Goal: Task Accomplishment & Management: Complete application form

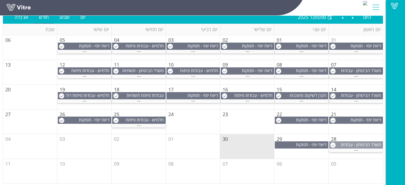
scroll to position [61, 0]
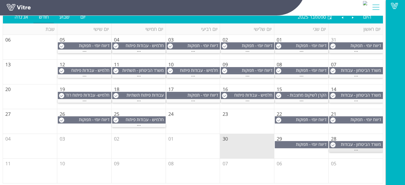
click at [354, 150] on span "..." at bounding box center [356, 149] width 4 height 6
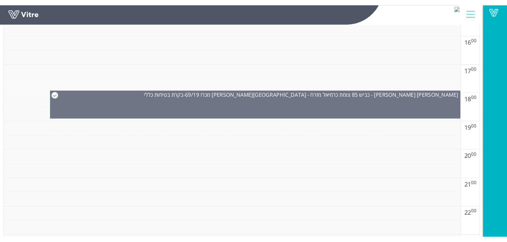
scroll to position [353, 0]
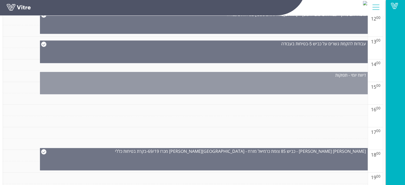
click at [303, 81] on div "דיווח יומי - תפוקות" at bounding box center [204, 83] width 328 height 22
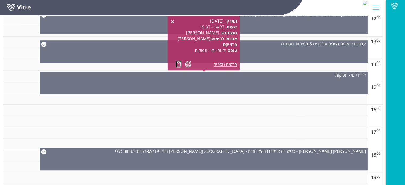
click at [178, 62] on link at bounding box center [179, 64] width 6 height 7
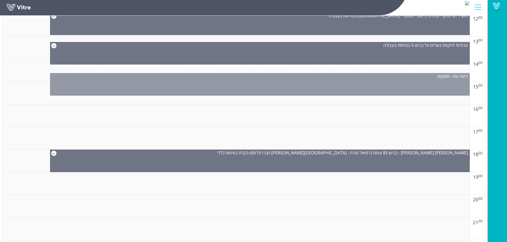
click at [205, 84] on div "דיווח יומי - תפוקות" at bounding box center [260, 84] width 420 height 23
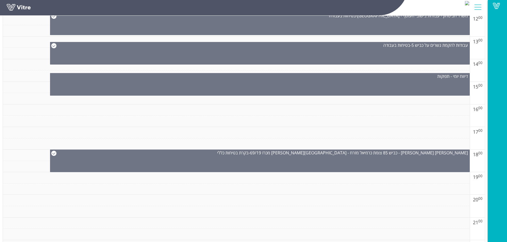
scroll to position [327, 0]
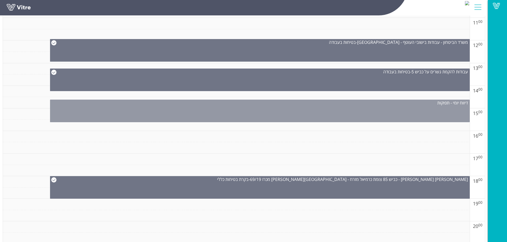
click at [288, 103] on div "דיווח יומי - תפוקות" at bounding box center [259, 103] width 419 height 6
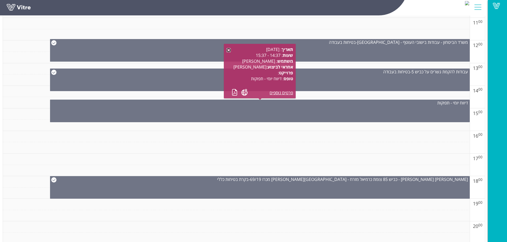
click at [227, 49] on link at bounding box center [228, 50] width 4 height 4
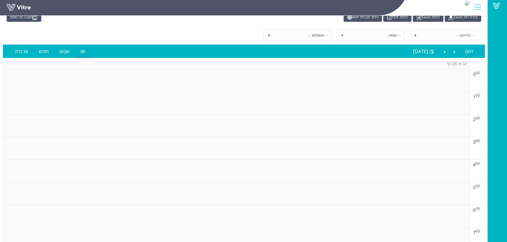
scroll to position [0, 0]
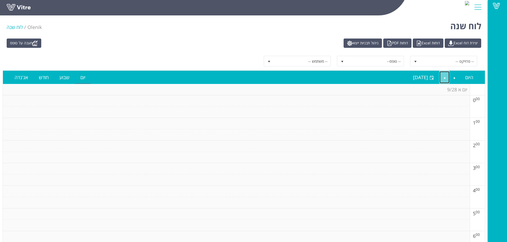
click at [443, 78] on link "Next" at bounding box center [444, 77] width 10 height 12
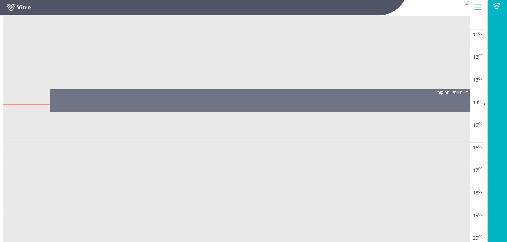
scroll to position [319, 0]
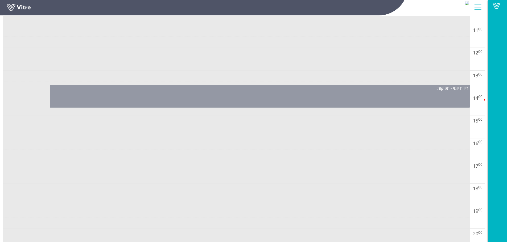
click at [372, 99] on div "דיווח יומי - תפוקות" at bounding box center [260, 96] width 420 height 23
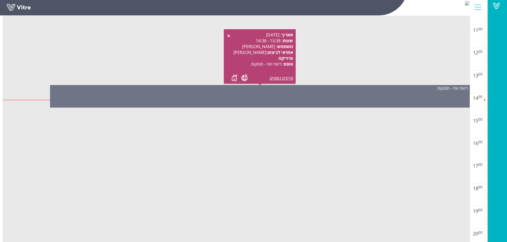
click at [232, 77] on div "תאריך : 30.09.2025 שעות : 13:38 - 14:38 משתמש : שי עינת אחראי לביצוע : דורון קו…" at bounding box center [259, 56] width 67 height 49
click at [233, 77] on link at bounding box center [235, 77] width 6 height 7
click at [227, 34] on link at bounding box center [228, 36] width 4 height 4
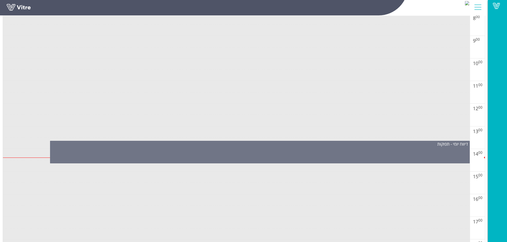
scroll to position [266, 0]
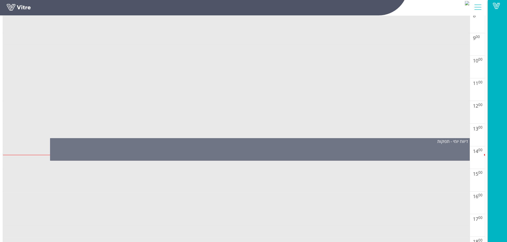
click at [449, 40] on div "Vitre" at bounding box center [497, 121] width 19 height 242
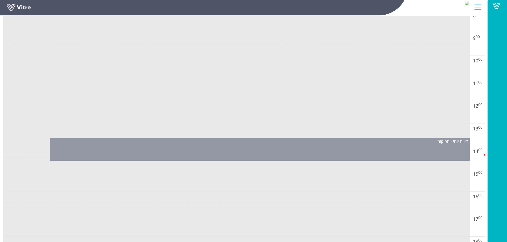
click at [318, 147] on div "דיווח יומי - תפוקות" at bounding box center [260, 149] width 420 height 23
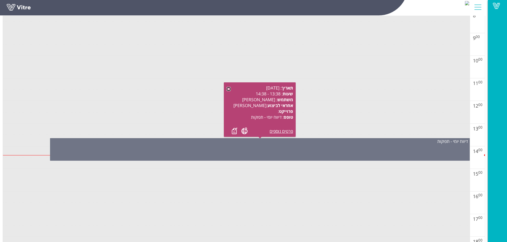
click at [230, 89] on link at bounding box center [228, 89] width 4 height 4
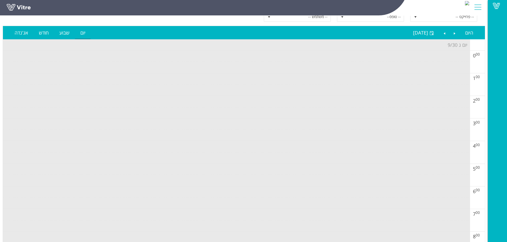
scroll to position [0, 0]
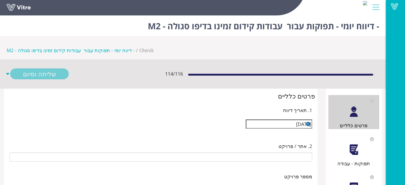
type input "[PERSON_NAME]"
type input "25-07 עבודות קידום זמינו בדיפו סגולה - M2"
click at [361, 133] on div "תפוקות - עבודה" at bounding box center [353, 150] width 51 height 34
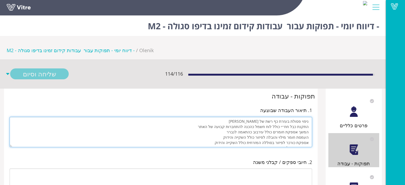
click at [276, 117] on textarea "ניפוי פסולת בעזרת כף רשת של [PERSON_NAME] התקנת כבל חח״י כולל לוח חשמל כהכנה לה…" at bounding box center [161, 132] width 302 height 30
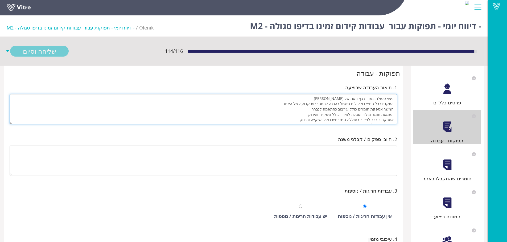
click at [380, 101] on textarea "ניפוי פסולת בעזרת כף רשת של [PERSON_NAME] התקנת כבל חח״י כולל לוח חשמל כהכנה לה…" at bounding box center [203, 109] width 387 height 30
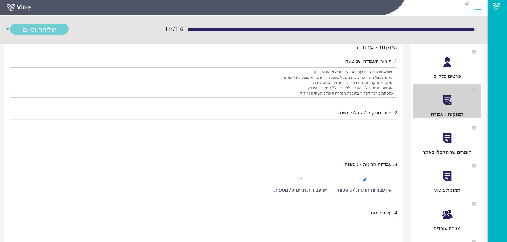
click at [404, 185] on div at bounding box center [447, 215] width 12 height 12
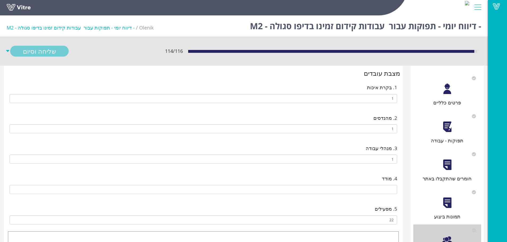
type input "024196677 [PERSON_NAME]"
type input "39815212 [PERSON_NAME]"
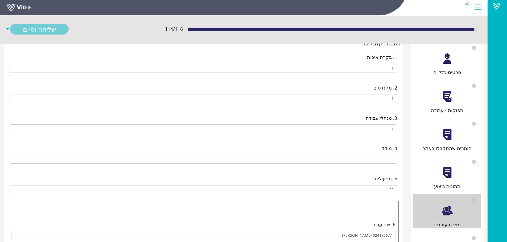
type input "036233906 [PERSON_NAME]"
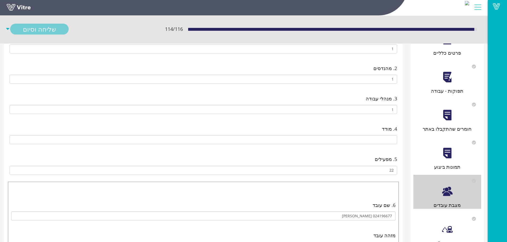
type input "066009705 [PERSON_NAME]"
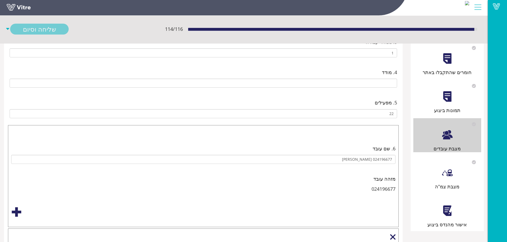
type input "325068351 [PERSON_NAME]"
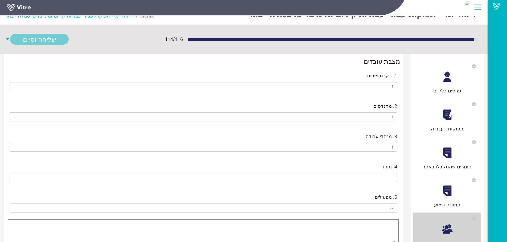
scroll to position [11, 0]
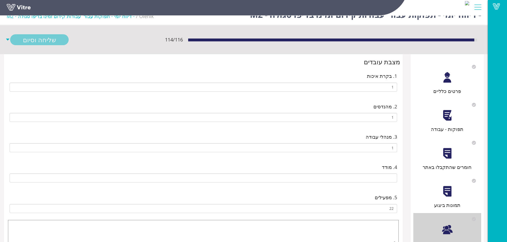
click at [404, 115] on div at bounding box center [447, 116] width 12 height 12
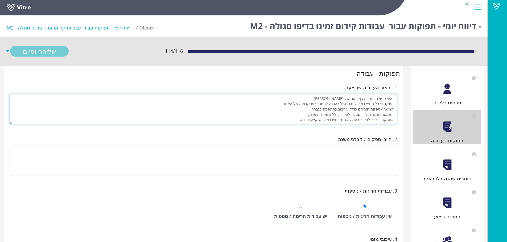
click at [387, 109] on textarea "ניפוי פסולת בעזרת כף רשת של הבגר התקנת כבל חח״י כולל לוח חשמל כהכנה להתחברות קב…" at bounding box center [203, 109] width 387 height 30
click at [392, 115] on textarea "ניפוי פסולת בעזרת כף רשת של הבגר התקנת כבל חח״י כולל לוח חשמל כהכנה להתחברות קב…" at bounding box center [203, 109] width 387 height 30
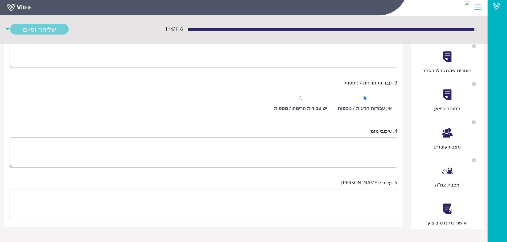
scroll to position [109, 0]
click at [404, 185] on div at bounding box center [447, 209] width 12 height 12
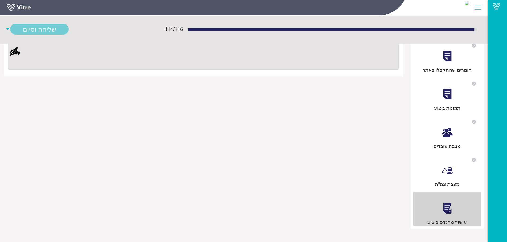
scroll to position [0, 0]
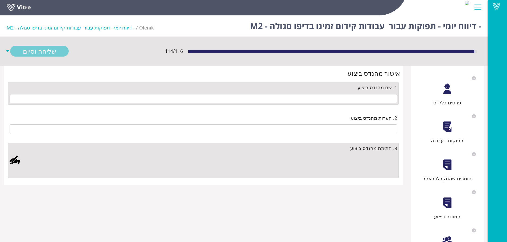
click at [404, 129] on div at bounding box center [447, 127] width 12 height 12
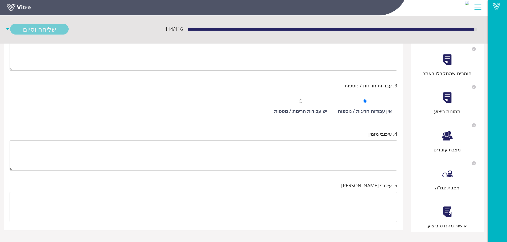
scroll to position [109, 0]
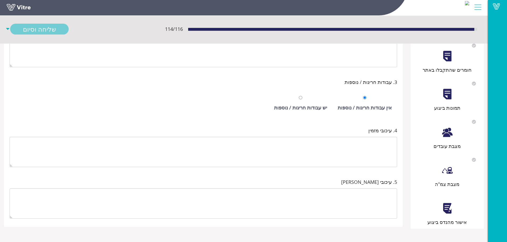
click at [404, 138] on div at bounding box center [447, 133] width 12 height 12
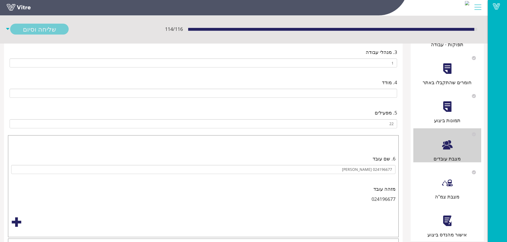
scroll to position [0, 0]
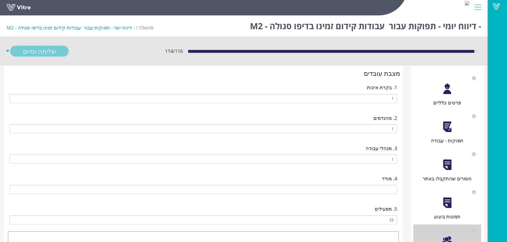
click at [404, 133] on div "תפוקות - עבודה" at bounding box center [447, 127] width 68 height 34
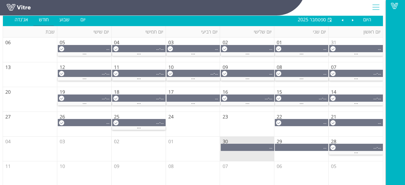
scroll to position [61, 0]
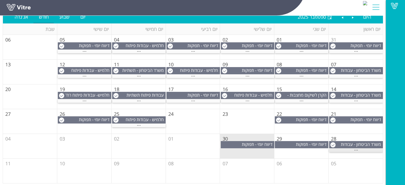
click at [358, 149] on div "..." at bounding box center [356, 149] width 54 height 3
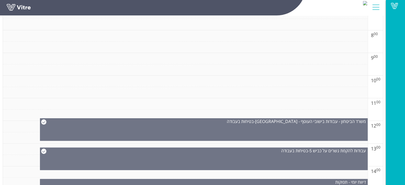
scroll to position [300, 0]
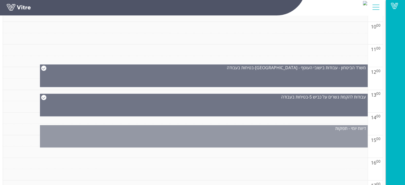
click at [320, 135] on div "דיווח יומי - תפוקות" at bounding box center [204, 136] width 328 height 22
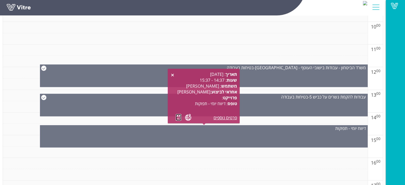
click at [177, 117] on link at bounding box center [179, 117] width 6 height 7
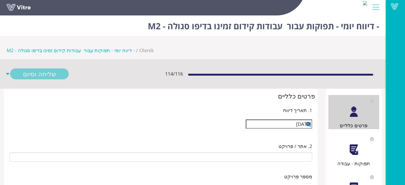
type input "[PERSON_NAME]"
type input "25-07 עבודות קידום זמינו בדיפו סגולה - M2"
click at [350, 144] on div at bounding box center [353, 150] width 12 height 12
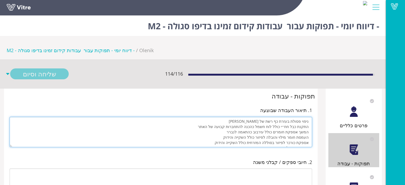
drag, startPoint x: 305, startPoint y: 103, endPoint x: 214, endPoint y: 105, distance: 91.5
click at [206, 117] on textarea "ניפוי פסולת בעזרת כף רשת של הבגר התקנת כבל חח״י כולל לוח חשמל כהכנה להתחברות קב…" at bounding box center [161, 132] width 302 height 30
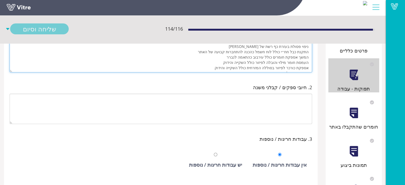
scroll to position [80, 0]
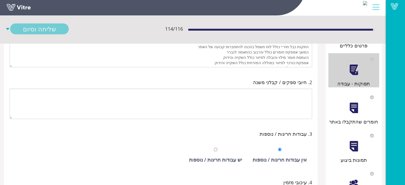
click at [360, 169] on div "מצבת עובדים" at bounding box center [353, 185] width 51 height 34
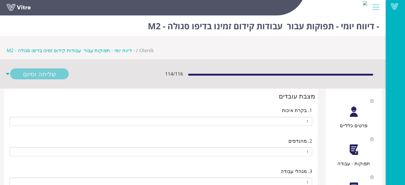
type input "024196677 שי עינת"
type input "39815212 בהאא מסארוה"
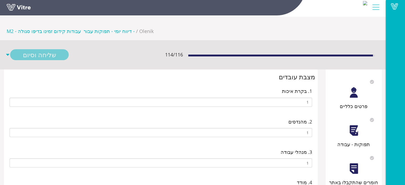
type input "036233906 ראמי אל יאזגי"
type input "325068351 יצחק אסולין"
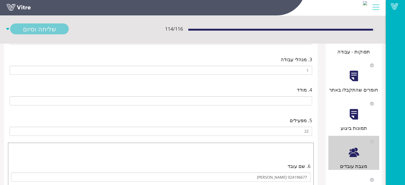
type input "066009705 גדיר גדיר"
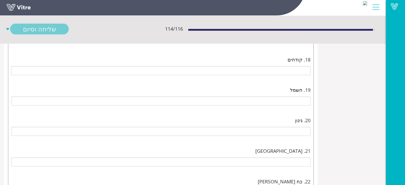
scroll to position [851, 0]
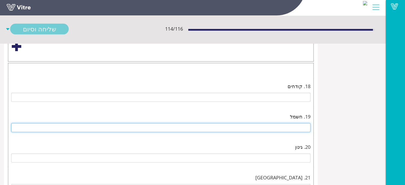
click at [310, 123] on input "text" at bounding box center [160, 127] width 299 height 9
drag, startPoint x: 306, startPoint y: 100, endPoint x: 145, endPoint y: 101, distance: 161.2
click at [145, 123] on input "text" at bounding box center [160, 127] width 299 height 9
click at [301, 123] on input "text" at bounding box center [160, 127] width 299 height 9
click at [255, 123] on input "10 אנשים+ משאית מנוף+2משאיות סל" at bounding box center [160, 127] width 299 height 9
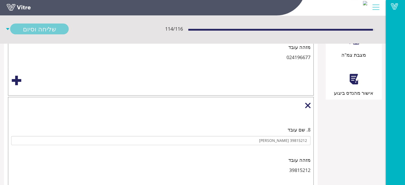
scroll to position [239, 0]
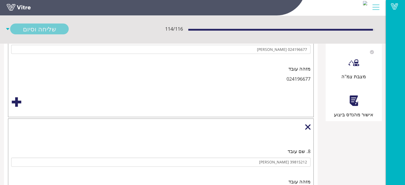
type input "10 אנשים+ משאית מנוף+2 מנוף סל"
click at [354, 95] on div at bounding box center [353, 101] width 12 height 12
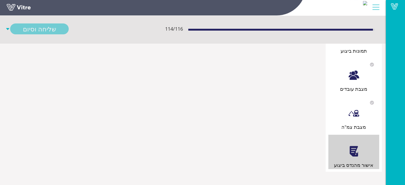
scroll to position [0, 0]
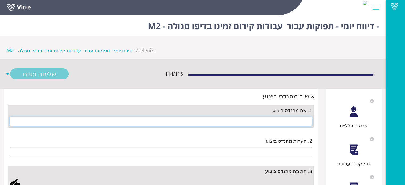
click at [262, 117] on input "text" at bounding box center [161, 121] width 302 height 9
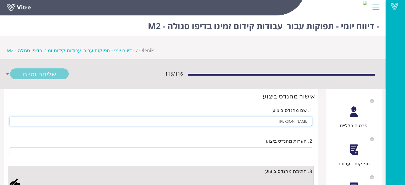
type input "[PERSON_NAME]"
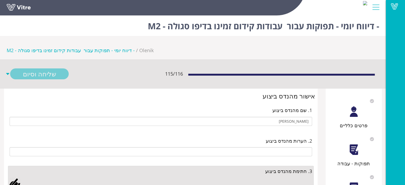
click at [17, 177] on div at bounding box center [15, 182] width 11 height 11
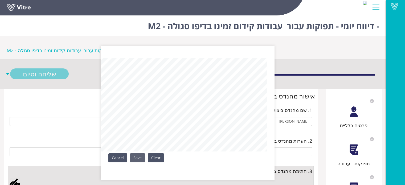
click at [141, 157] on div "Clear Save Cancel" at bounding box center [187, 112] width 173 height 133
drag, startPoint x: 136, startPoint y: 163, endPoint x: 136, endPoint y: 159, distance: 4.0
click at [136, 163] on div "Clear Save Cancel" at bounding box center [187, 112] width 173 height 133
click at [138, 157] on link "Save" at bounding box center [137, 157] width 15 height 9
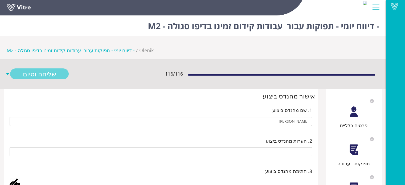
click at [53, 68] on link "שליחה וסיום" at bounding box center [39, 73] width 59 height 11
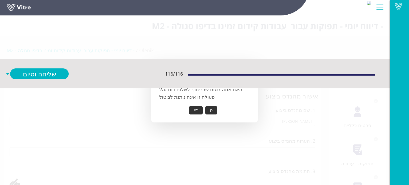
click at [212, 108] on button "כן" at bounding box center [211, 110] width 12 height 8
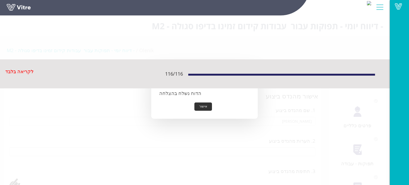
click at [204, 108] on button "אישור" at bounding box center [203, 106] width 18 height 8
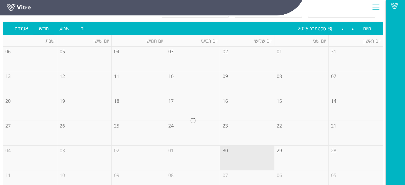
scroll to position [53, 0]
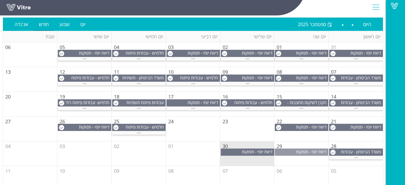
click at [304, 153] on span "דיווח יומי - תפוקות" at bounding box center [311, 152] width 31 height 6
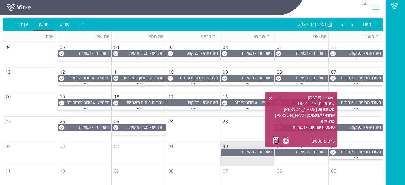
click at [278, 139] on link at bounding box center [276, 140] width 6 height 7
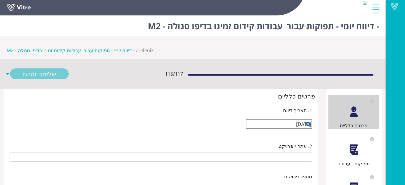
type input "[PERSON_NAME]"
type input "25-07 עבודות קידום זמינו בדיפו סגולה - M2"
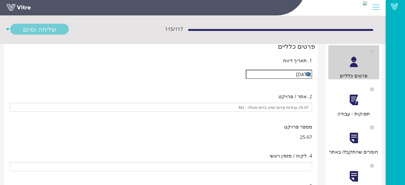
scroll to position [53, 0]
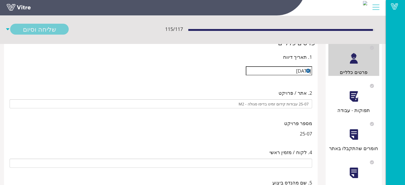
click at [352, 90] on div at bounding box center [353, 96] width 12 height 12
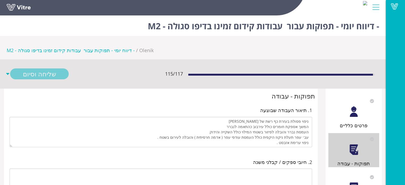
scroll to position [5, 0]
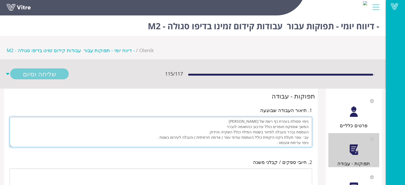
click at [277, 117] on textarea "ניפוי פסולת בעזרת כף רשת של [PERSON_NAME] המשך אספקת חומרים כולל עירבוב כהתאמה …" at bounding box center [161, 132] width 302 height 30
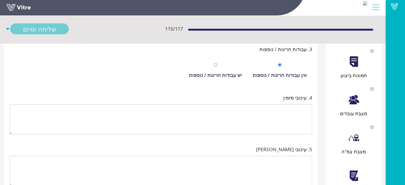
scroll to position [166, 0]
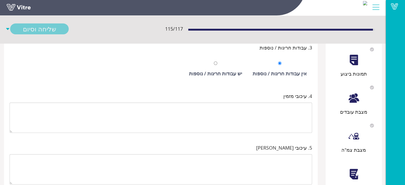
type textarea "ניפוי פסולת בעזרת כף רשת של [PERSON_NAME] המשך אספקת חומרים כולל עירבוב כהתאמה …"
click at [357, 108] on div "מצבת עובדים" at bounding box center [353, 111] width 51 height 7
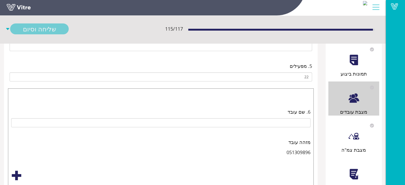
scroll to position [0, 0]
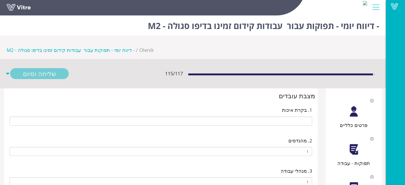
type input "051309896 דוד לוי"
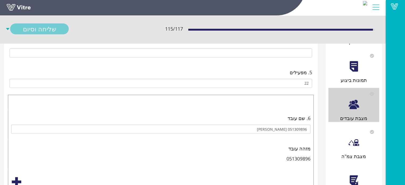
type input "024196677 שי עינת"
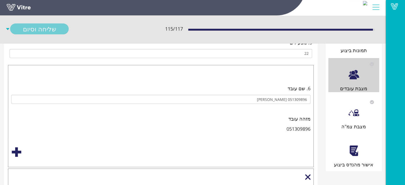
type input "39815212 בהאא מסארוה"
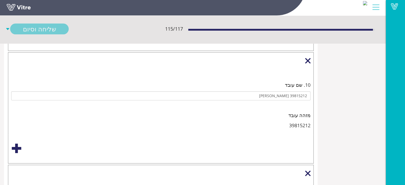
type input "066009705 גדיר גדיר"
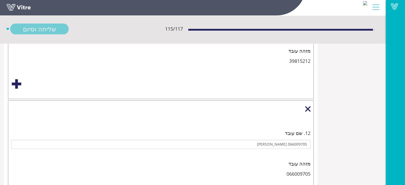
type input "036233906 ראמי אל יאזגי"
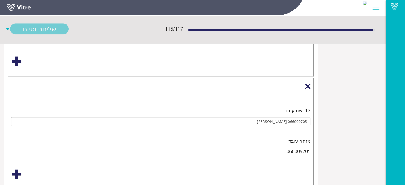
type input "325068351 [PERSON_NAME]"
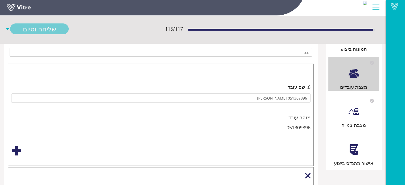
scroll to position [239, 0]
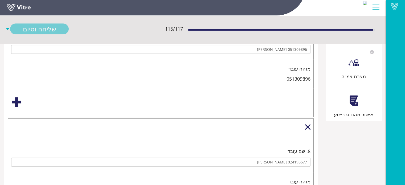
click at [352, 111] on div "אישור מהנדס ביצוע" at bounding box center [353, 114] width 51 height 7
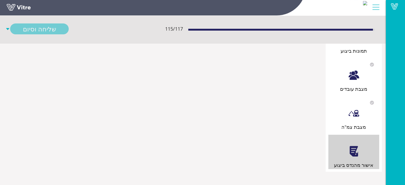
scroll to position [0, 0]
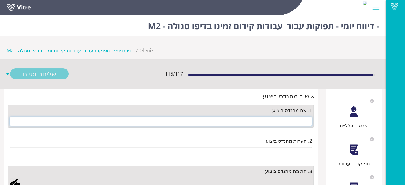
click at [236, 117] on input "text" at bounding box center [161, 121] width 302 height 9
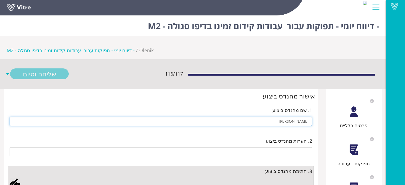
type input "[PERSON_NAME]"
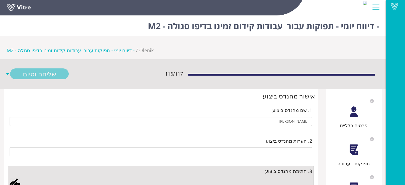
drag, startPoint x: 17, startPoint y: 159, endPoint x: 84, endPoint y: 118, distance: 78.8
click at [17, 177] on div at bounding box center [15, 182] width 11 height 11
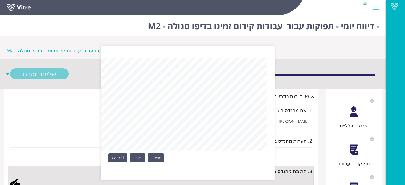
click at [152, 155] on div "Clear Save Cancel" at bounding box center [187, 112] width 173 height 133
drag, startPoint x: 138, startPoint y: 161, endPoint x: 138, endPoint y: 158, distance: 2.9
click at [138, 159] on link "Save" at bounding box center [137, 157] width 15 height 9
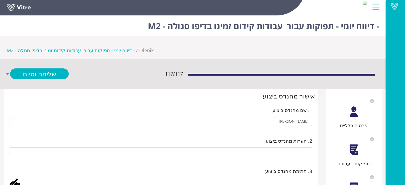
click at [41, 59] on div "117 / 117 שליחה וסיום" at bounding box center [193, 73] width 386 height 29
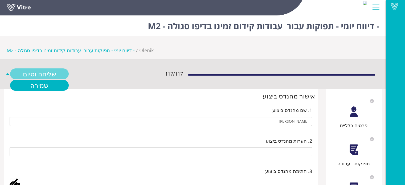
click at [49, 68] on link "שליחה וסיום" at bounding box center [39, 73] width 59 height 11
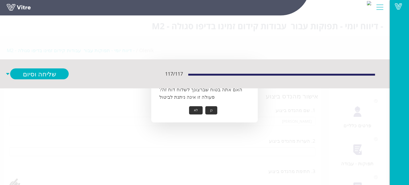
click at [214, 109] on button "כן" at bounding box center [211, 110] width 12 height 8
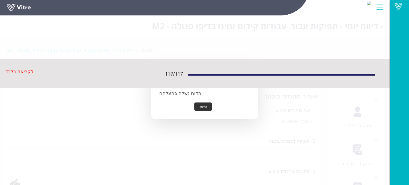
click at [207, 106] on button "אישור" at bounding box center [203, 106] width 18 height 8
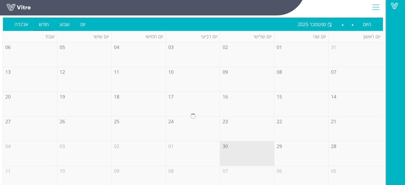
scroll to position [61, 0]
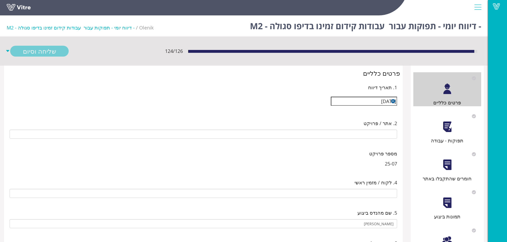
type input "25-07 עבודות קידום זמינו בדיפו סגולה - M2"
click at [455, 132] on div "תפוקות - עבודה" at bounding box center [447, 127] width 68 height 34
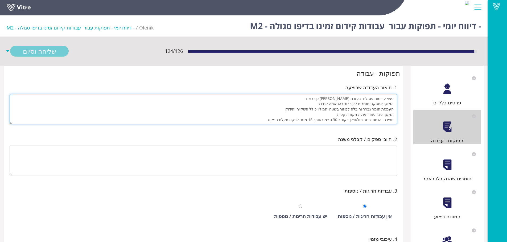
click at [382, 119] on textarea "ניפוי ערימות פסולת בעזרת [PERSON_NAME] כף רשת המשך אספקת חומרים לעירבוב כהתאמה …" at bounding box center [203, 109] width 387 height 30
click at [361, 115] on textarea "ניפוי ערימות פסולת בעזרת [PERSON_NAME] כף רשת המשך אספקת חומרים לעירבוב כהתאמה …" at bounding box center [203, 109] width 387 height 30
drag, startPoint x: 393, startPoint y: 115, endPoint x: 263, endPoint y: 115, distance: 130.1
click at [263, 115] on textarea "ניפוי ערימות פסולת בעזרת [PERSON_NAME] כף רשת המשך אספקת חומרים לעירבוב כהתאמה …" at bounding box center [203, 109] width 387 height 30
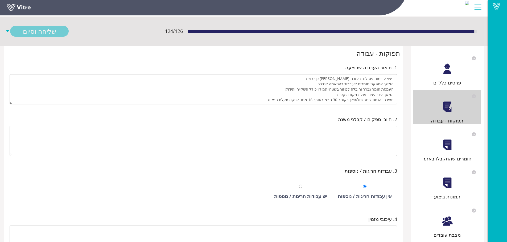
scroll to position [53, 0]
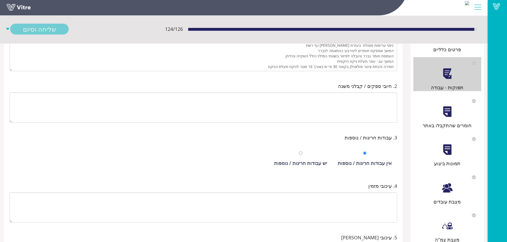
click at [447, 194] on div at bounding box center [447, 188] width 12 height 12
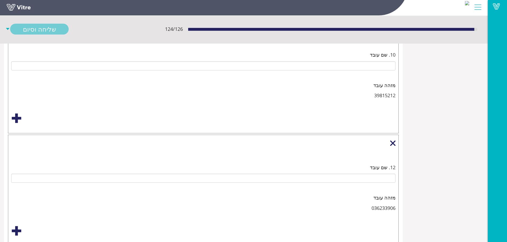
type input "024196677 [PERSON_NAME]"
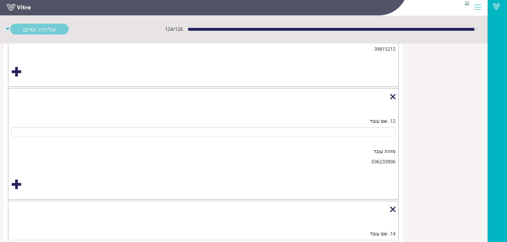
type input "051309896 [PERSON_NAME]"
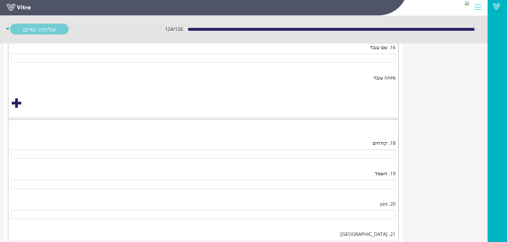
type input "39815212 [PERSON_NAME]"
type input "036233906 [PERSON_NAME]"
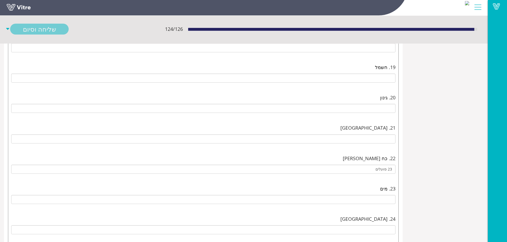
type input "325068351 [PERSON_NAME]"
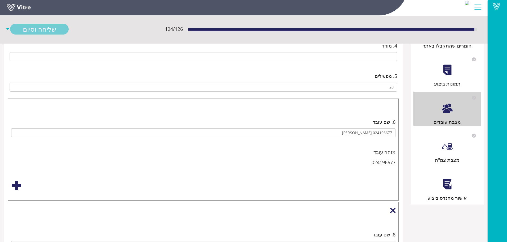
scroll to position [178, 0]
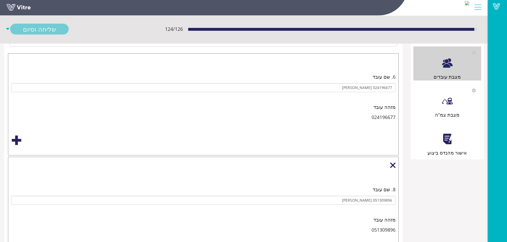
click at [448, 144] on div at bounding box center [447, 139] width 12 height 12
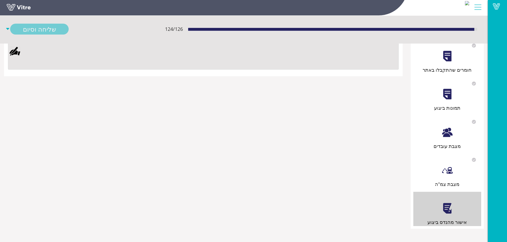
scroll to position [0, 0]
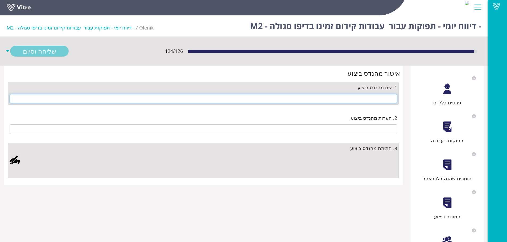
click at [380, 97] on input "text" at bounding box center [203, 98] width 387 height 9
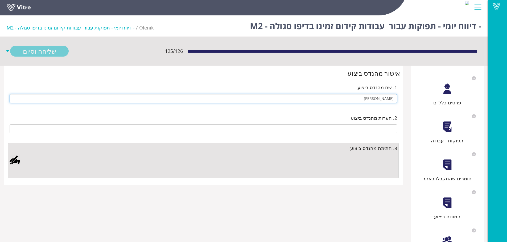
type input "[PERSON_NAME]"
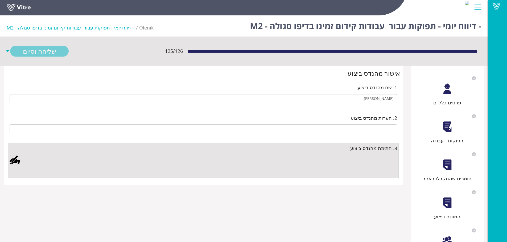
click at [19, 159] on div at bounding box center [15, 160] width 11 height 11
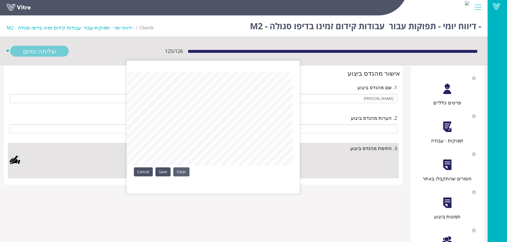
click at [177, 168] on div "Clear Save Cancel" at bounding box center [213, 127] width 173 height 133
click at [160, 170] on link "Save" at bounding box center [162, 172] width 15 height 9
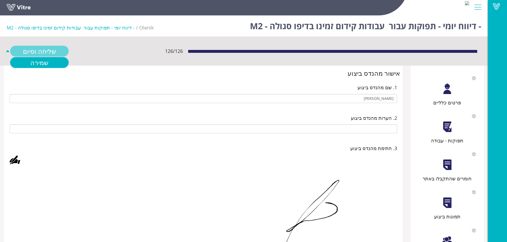
click at [52, 52] on link "שליחה וסיום" at bounding box center [39, 51] width 59 height 11
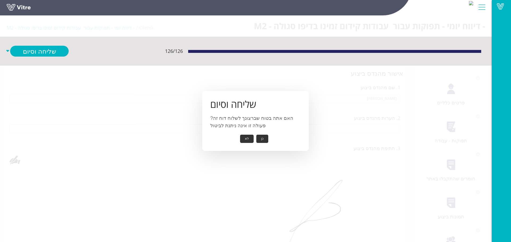
click at [259, 140] on button "כן" at bounding box center [262, 139] width 12 height 8
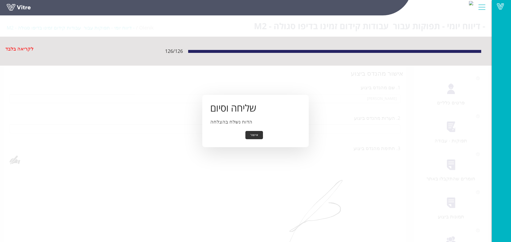
click at [256, 137] on button "אישור" at bounding box center [254, 135] width 18 height 8
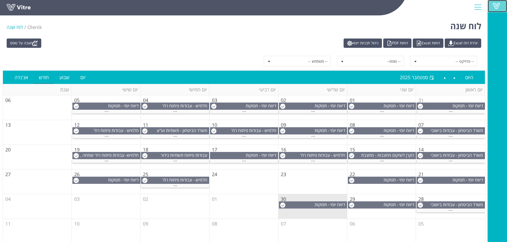
click at [498, 5] on span at bounding box center [496, 6] width 13 height 6
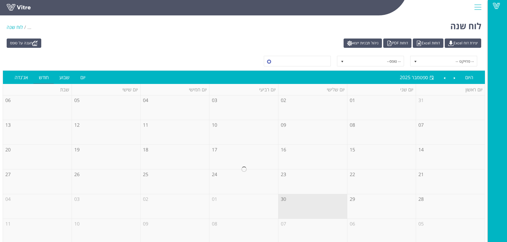
click at [493, 6] on span at bounding box center [496, 6] width 13 height 6
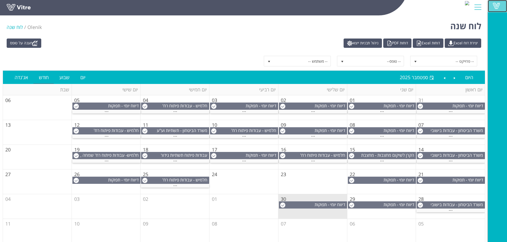
click at [496, 8] on span at bounding box center [496, 6] width 13 height 6
